Goal: Information Seeking & Learning: Learn about a topic

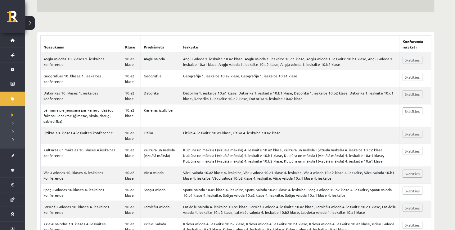
scroll to position [99, 0]
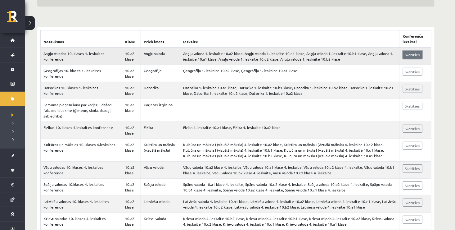
click at [413, 56] on link "Skatīties" at bounding box center [413, 55] width 20 height 8
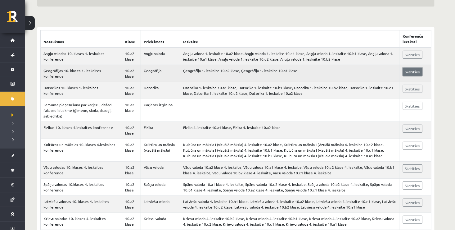
click at [418, 73] on link "Skatīties" at bounding box center [413, 72] width 20 height 8
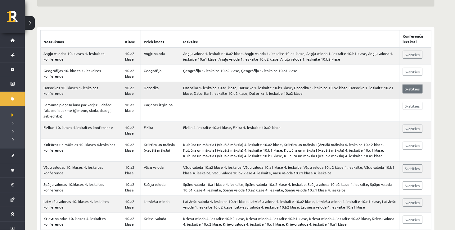
click at [406, 89] on link "Skatīties" at bounding box center [413, 89] width 20 height 8
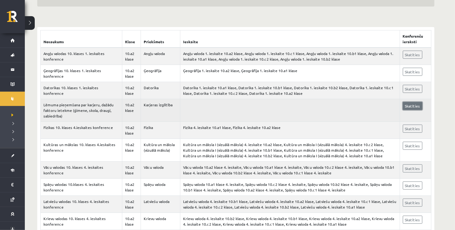
click at [417, 104] on link "Skatīties" at bounding box center [413, 106] width 20 height 8
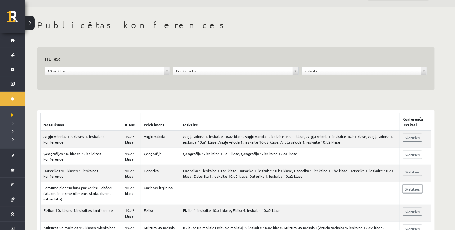
scroll to position [4, 0]
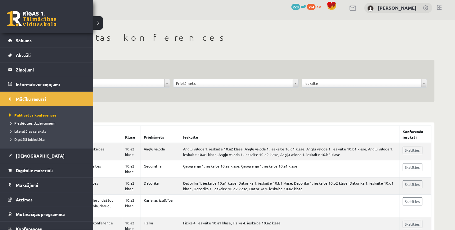
click at [41, 132] on span "Literatūras saraksts" at bounding box center [27, 130] width 38 height 5
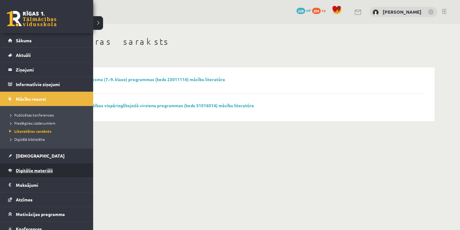
click at [34, 168] on span "Digitālie materiāli" at bounding box center [34, 170] width 37 height 6
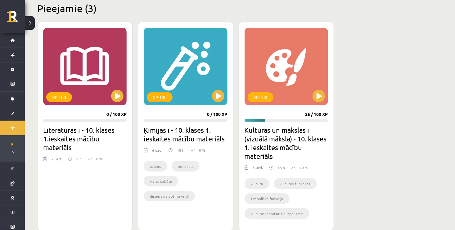
scroll to position [161, 0]
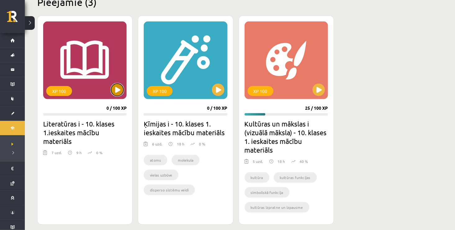
click at [118, 87] on button at bounding box center [117, 89] width 12 height 12
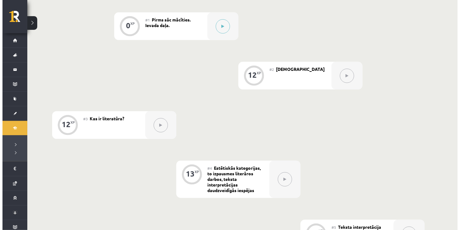
scroll to position [157, 0]
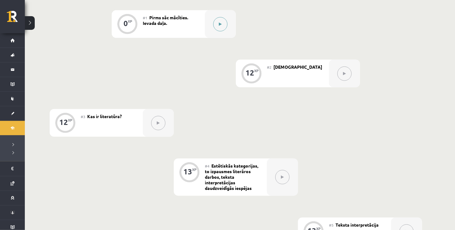
click at [220, 22] on icon at bounding box center [220, 24] width 3 height 4
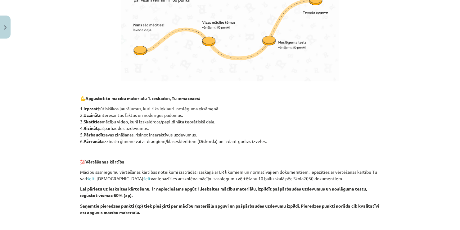
scroll to position [429, 0]
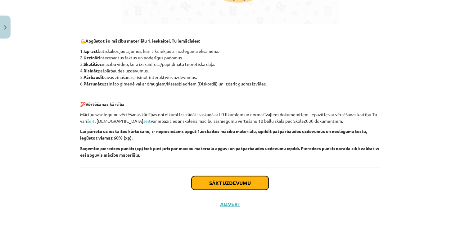
click at [251, 184] on button "Sākt uzdevumu" at bounding box center [229, 183] width 77 height 14
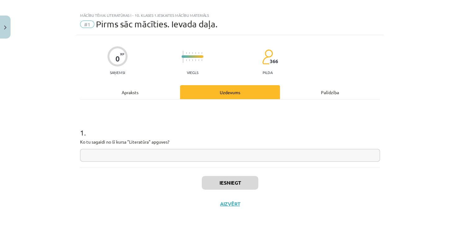
scroll to position [6, 0]
click at [170, 156] on input "text" at bounding box center [230, 155] width 300 height 13
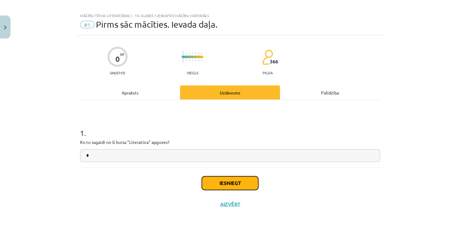
click at [202, 178] on button "Iesniegt" at bounding box center [230, 183] width 56 height 14
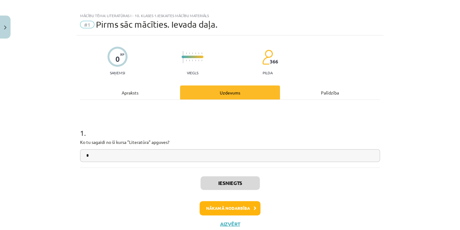
click at [270, 60] on span "366" at bounding box center [274, 62] width 8 height 6
click at [222, 222] on button "Aizvērt" at bounding box center [230, 224] width 24 height 6
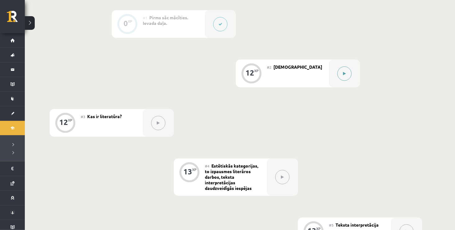
click at [346, 75] on button at bounding box center [344, 73] width 14 height 14
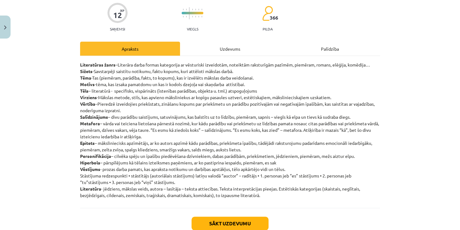
scroll to position [62, 0]
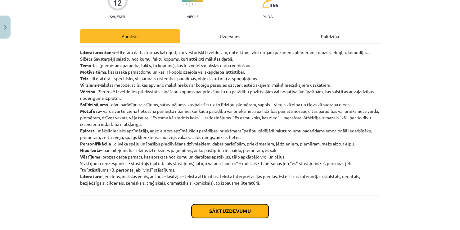
click at [213, 210] on button "Sākt uzdevumu" at bounding box center [229, 211] width 77 height 14
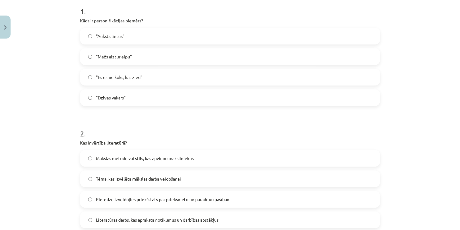
scroll to position [140, 0]
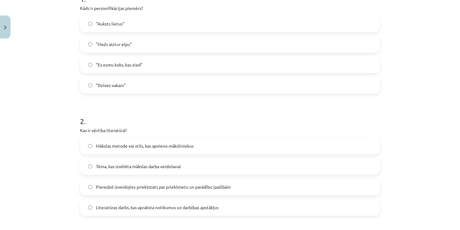
click at [127, 47] on span ""Mežs aiztur elpu"" at bounding box center [114, 44] width 36 height 7
click at [143, 168] on span "Tēma, kas izvēlēta mākslas darba veidošanai" at bounding box center [138, 166] width 85 height 7
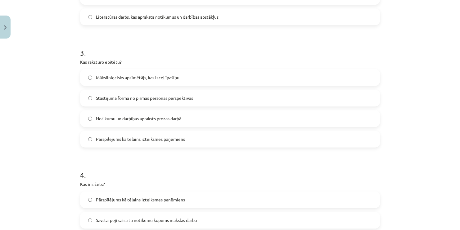
scroll to position [367, 0]
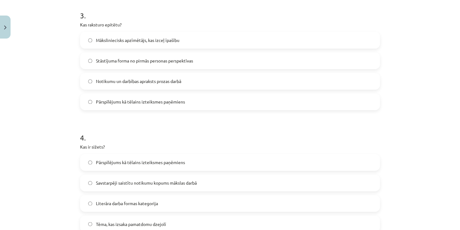
click at [185, 41] on label "Māksliniecisks apzīmētājs, kas izceļ īpašību" at bounding box center [230, 40] width 298 height 16
click at [165, 184] on span "Savstarpēji saistītu notikumu kopums mākslas darbā" at bounding box center [146, 182] width 101 height 7
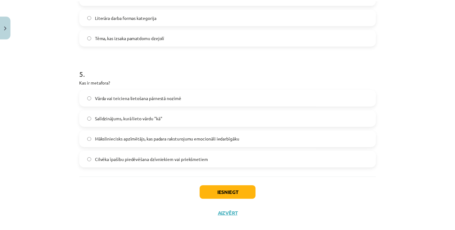
scroll to position [563, 0]
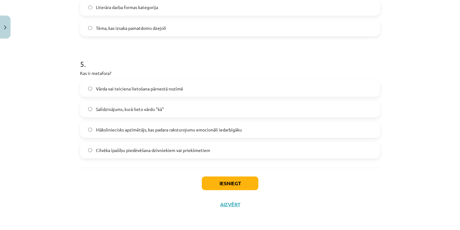
click at [267, 89] on label "Vārda vai teiciena lietošana pārnestā nozīmē" at bounding box center [230, 88] width 298 height 16
click at [229, 186] on button "Iesniegt" at bounding box center [230, 183] width 56 height 14
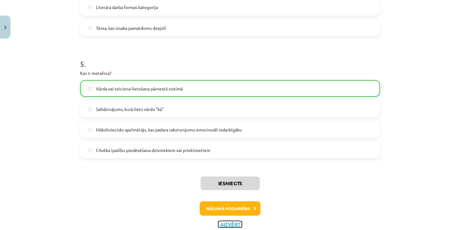
click at [231, 225] on button "Aizvērt" at bounding box center [230, 224] width 24 height 6
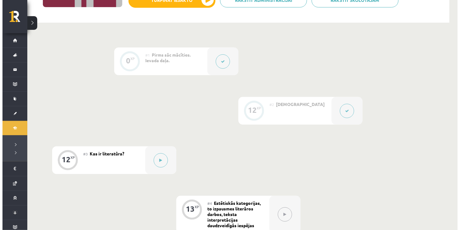
scroll to position [169, 0]
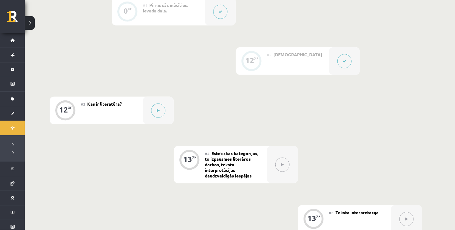
click at [344, 66] on button at bounding box center [344, 61] width 14 height 14
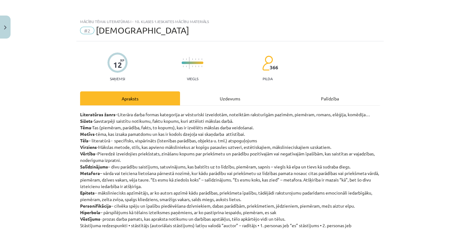
click at [239, 98] on div "Uzdevums" at bounding box center [230, 98] width 100 height 14
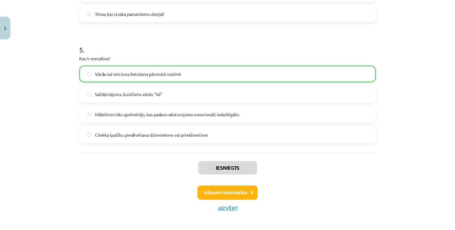
scroll to position [582, 0]
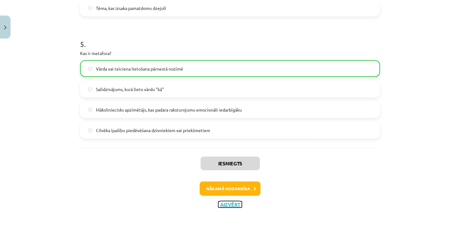
click at [234, 204] on button "Aizvērt" at bounding box center [230, 204] width 24 height 6
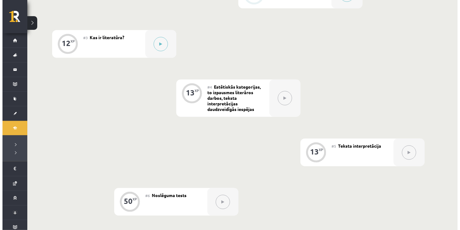
scroll to position [207, 0]
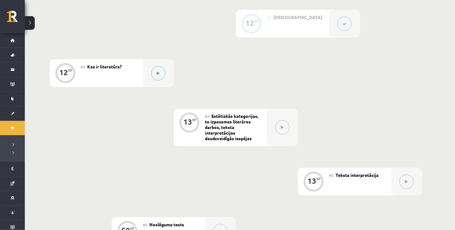
click at [160, 74] on button at bounding box center [158, 73] width 14 height 14
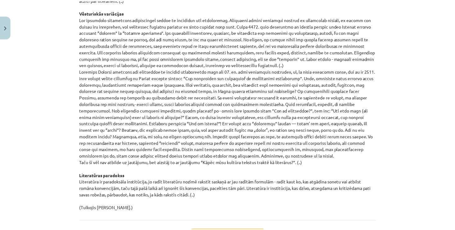
scroll to position [655, 0]
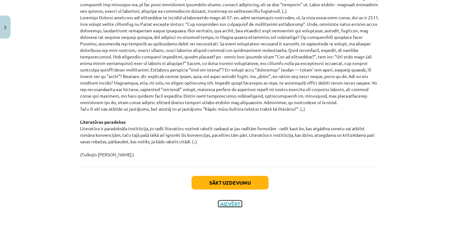
click at [229, 200] on button "Aizvērt" at bounding box center [230, 203] width 24 height 6
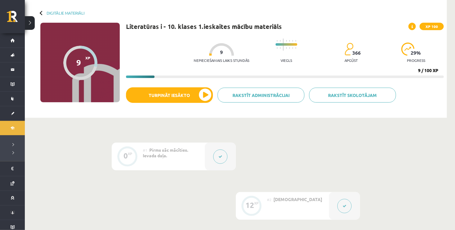
scroll to position [0, 0]
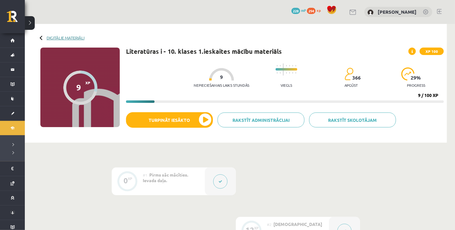
click at [79, 36] on link "Digitālie materiāli" at bounding box center [66, 37] width 38 height 5
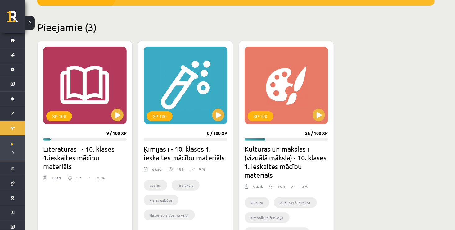
scroll to position [145, 0]
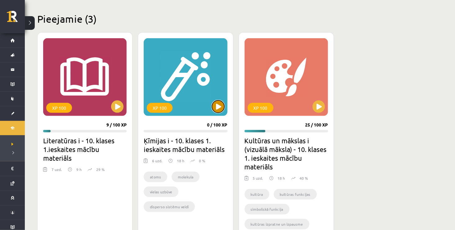
click at [216, 102] on button at bounding box center [218, 106] width 12 height 12
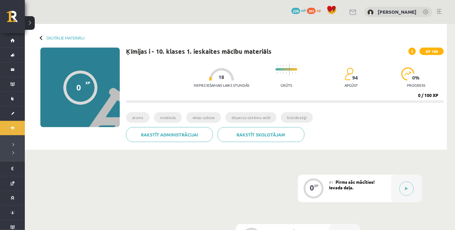
click at [404, 190] on button at bounding box center [406, 188] width 14 height 14
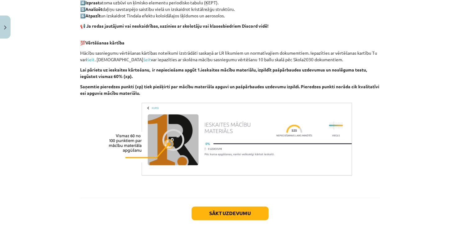
scroll to position [373, 0]
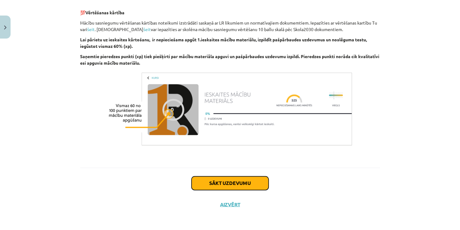
click at [249, 185] on button "Sākt uzdevumu" at bounding box center [229, 183] width 77 height 14
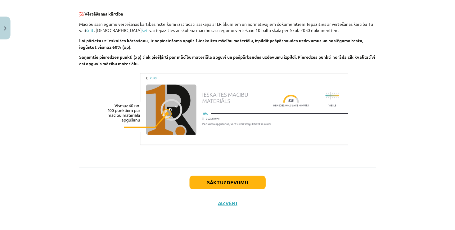
scroll to position [6, 0]
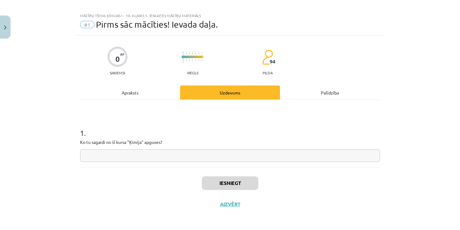
click at [217, 153] on input "text" at bounding box center [230, 155] width 300 height 13
click at [211, 182] on button "Iesniegt" at bounding box center [230, 183] width 56 height 14
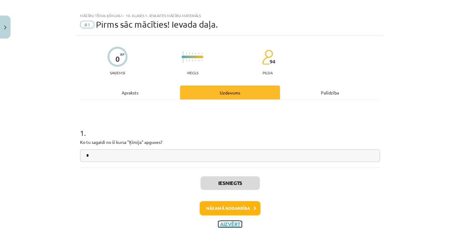
click at [228, 221] on button "Aizvērt" at bounding box center [230, 224] width 24 height 6
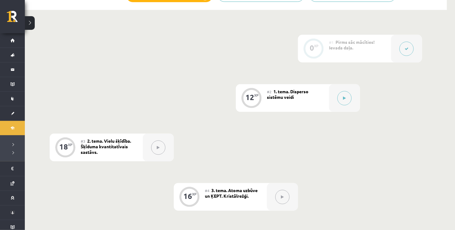
scroll to position [149, 0]
